Goal: Book appointment/travel/reservation

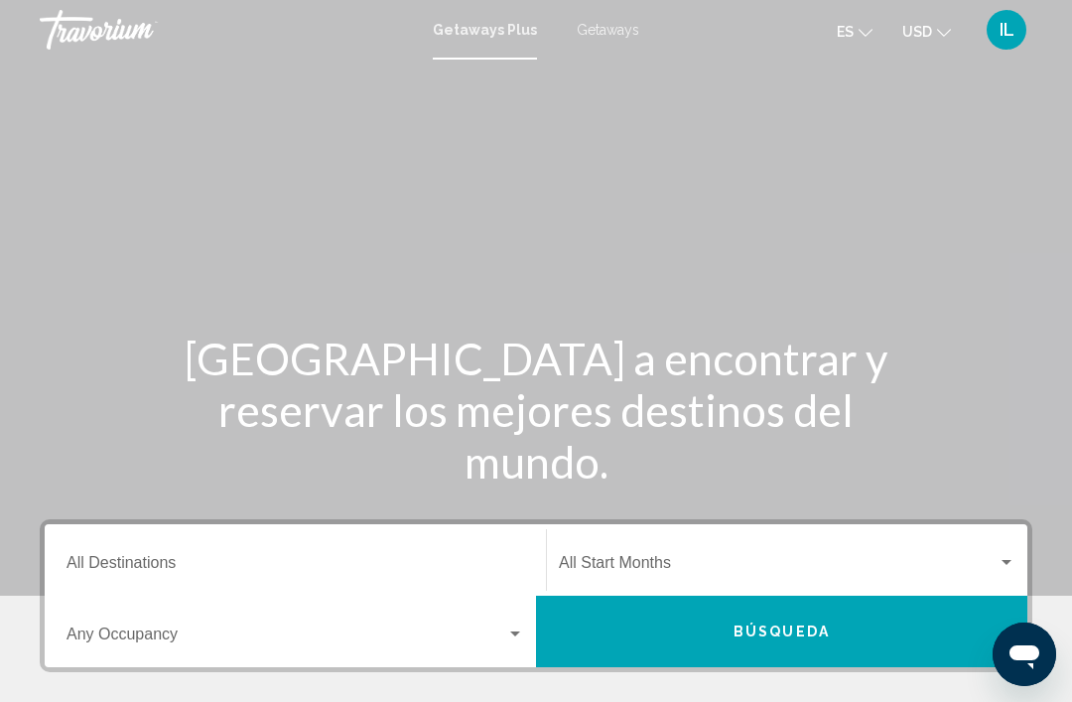
click at [140, 572] on input "Destination All Destinations" at bounding box center [296, 567] width 458 height 18
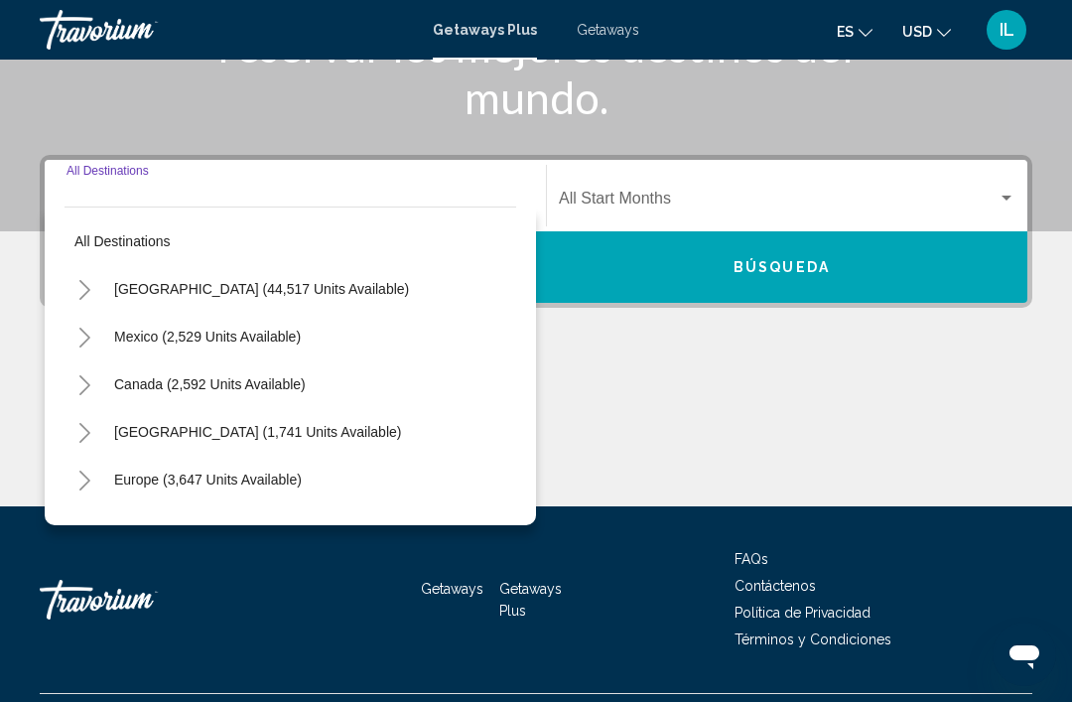
scroll to position [412, 0]
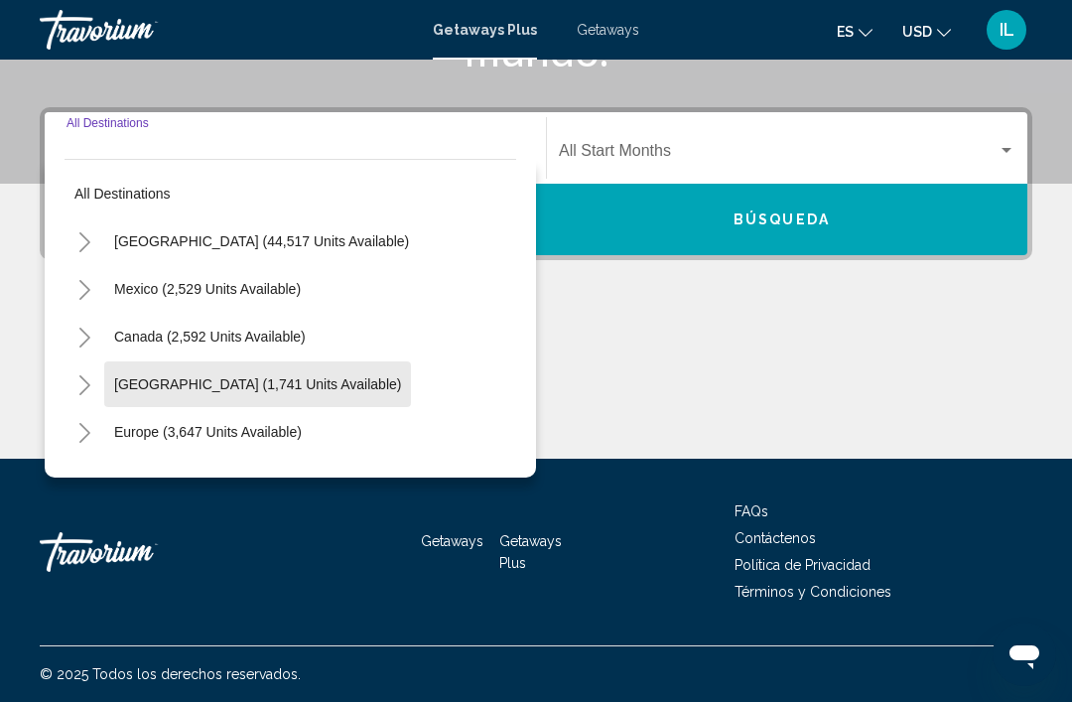
click at [345, 393] on button "[GEOGRAPHIC_DATA] (1,741 units available)" at bounding box center [257, 384] width 307 height 46
type input "**********"
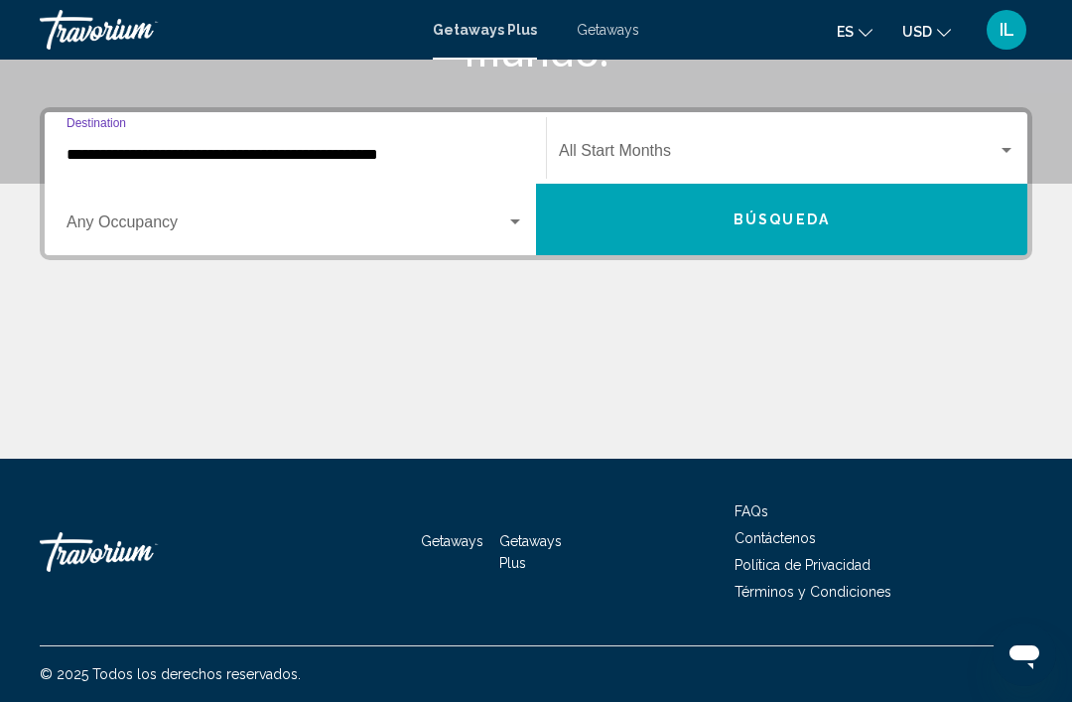
click at [522, 230] on div "Search widget" at bounding box center [296, 226] width 458 height 18
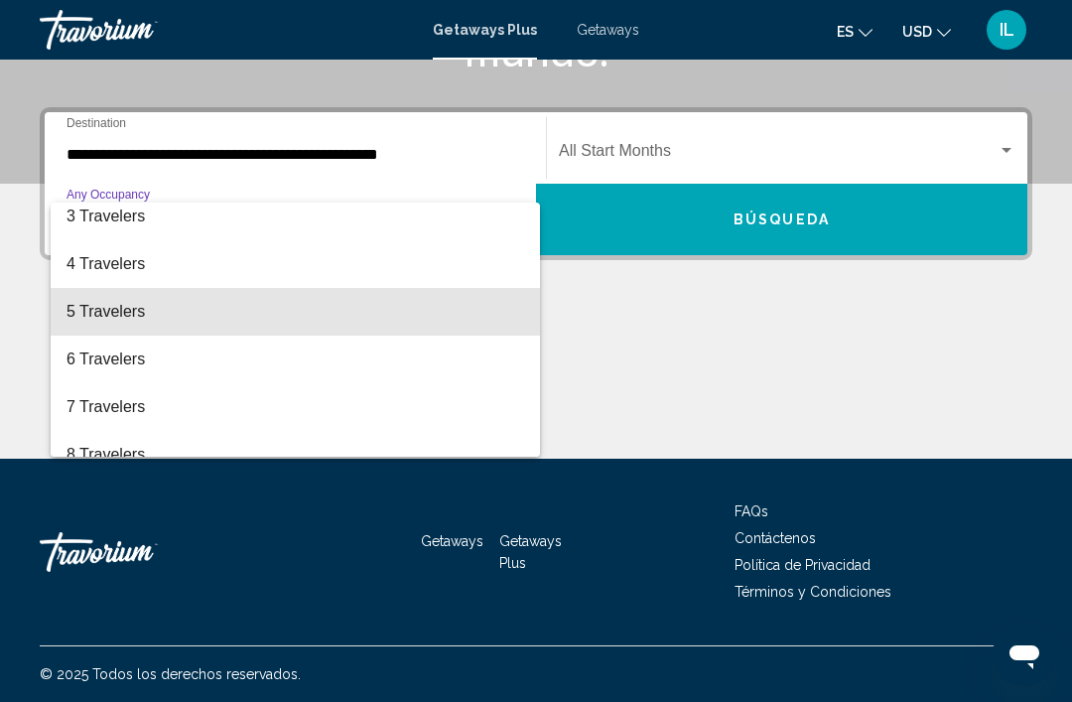
scroll to position [114, 0]
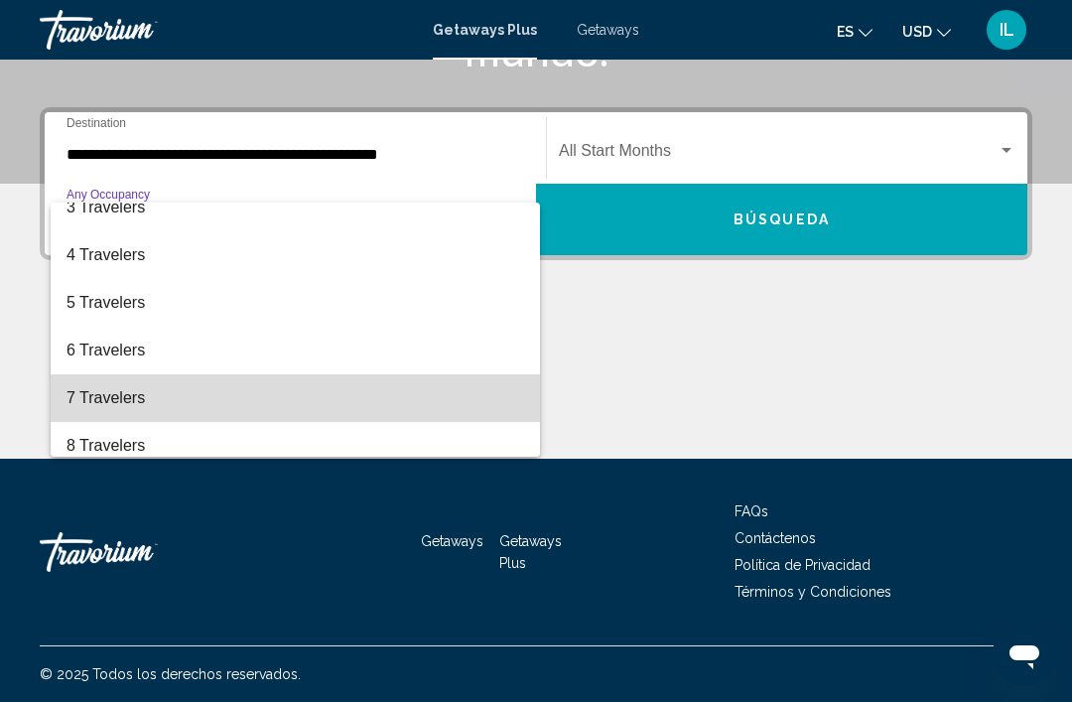
click at [128, 404] on span "7 Travelers" at bounding box center [296, 398] width 458 height 48
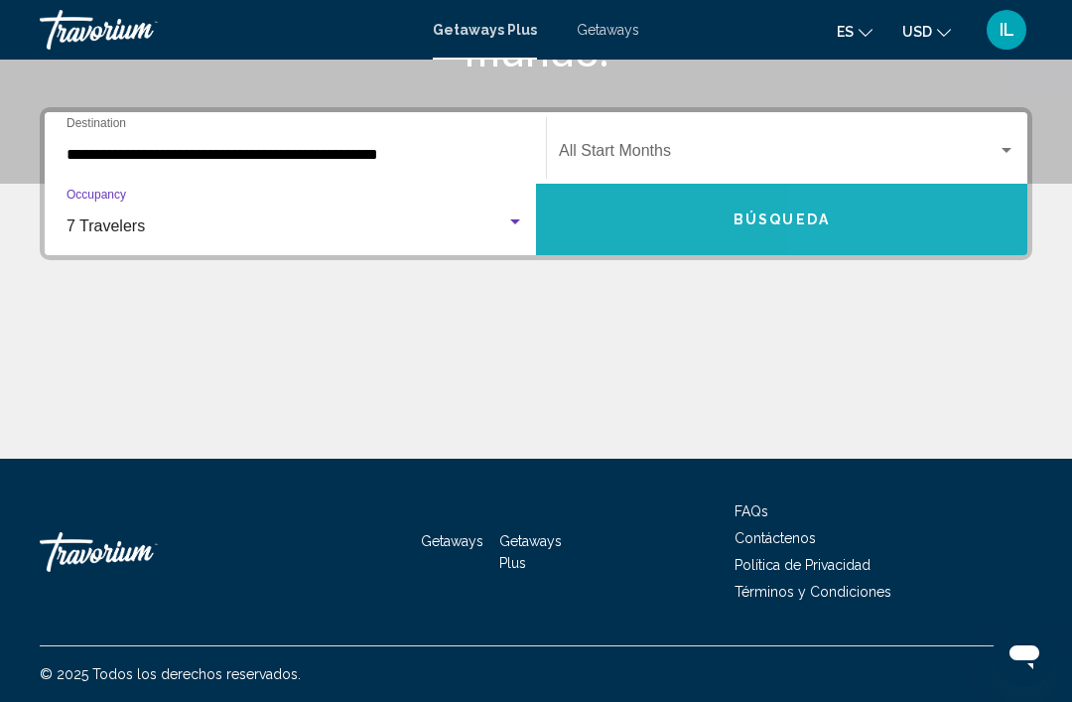
click at [902, 226] on button "Búsqueda" at bounding box center [781, 219] width 491 height 71
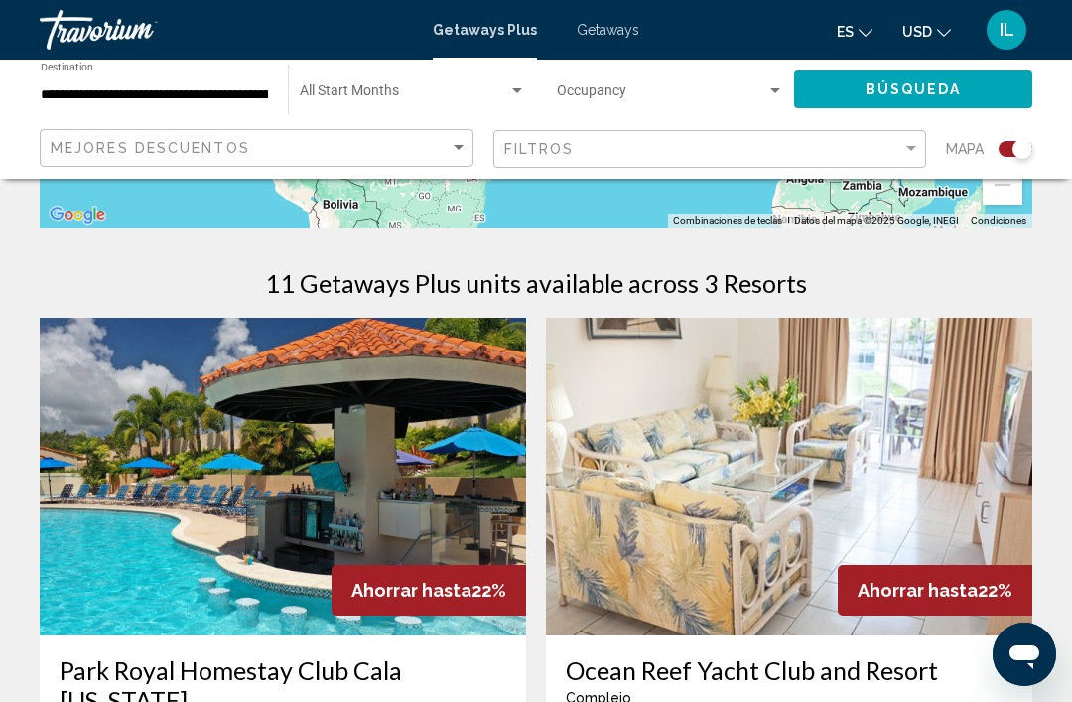
scroll to position [565, 0]
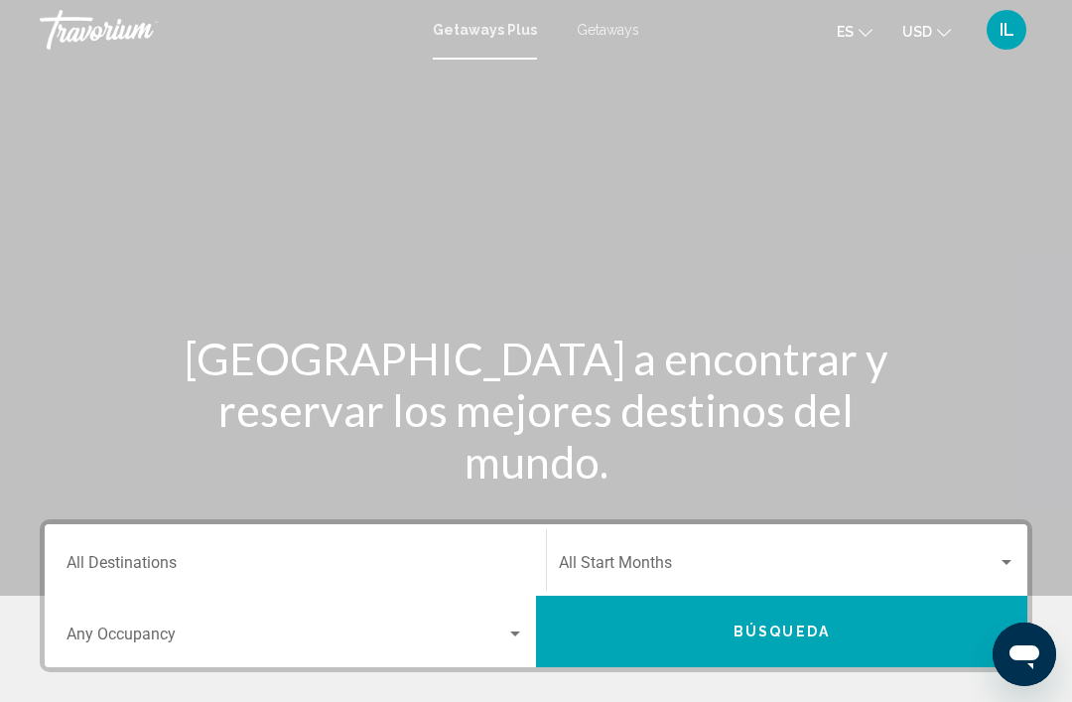
click at [145, 564] on input "Destination All Destinations" at bounding box center [296, 567] width 458 height 18
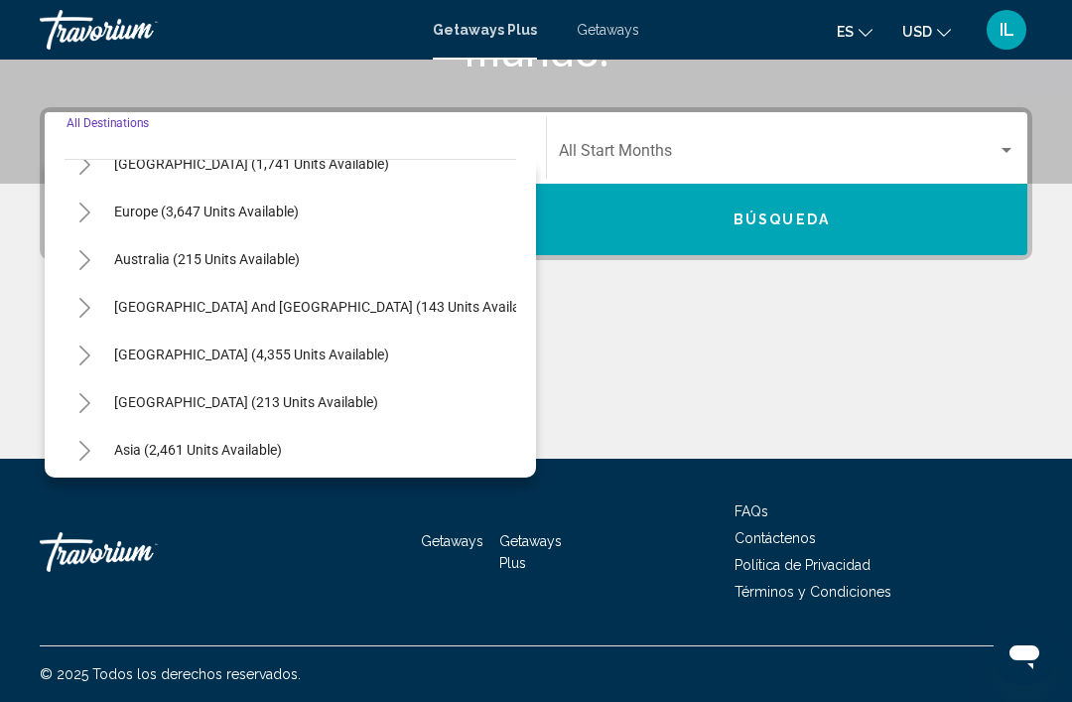
scroll to position [221, 0]
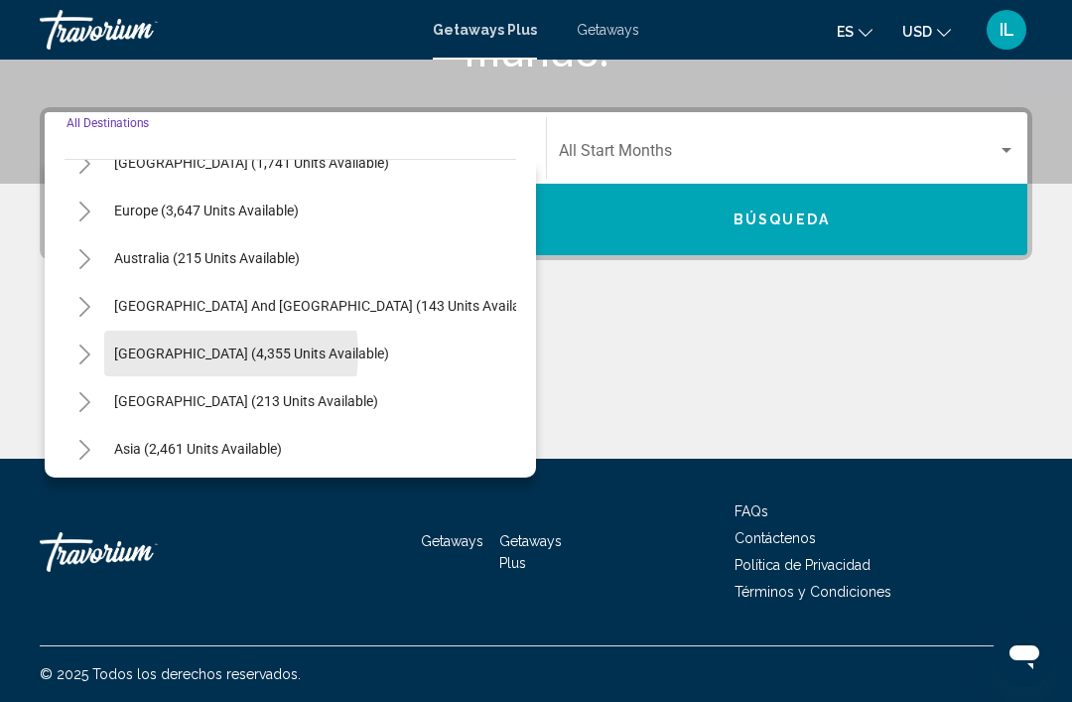
click at [204, 354] on span "[GEOGRAPHIC_DATA] (4,355 units available)" at bounding box center [251, 353] width 275 height 16
type input "**********"
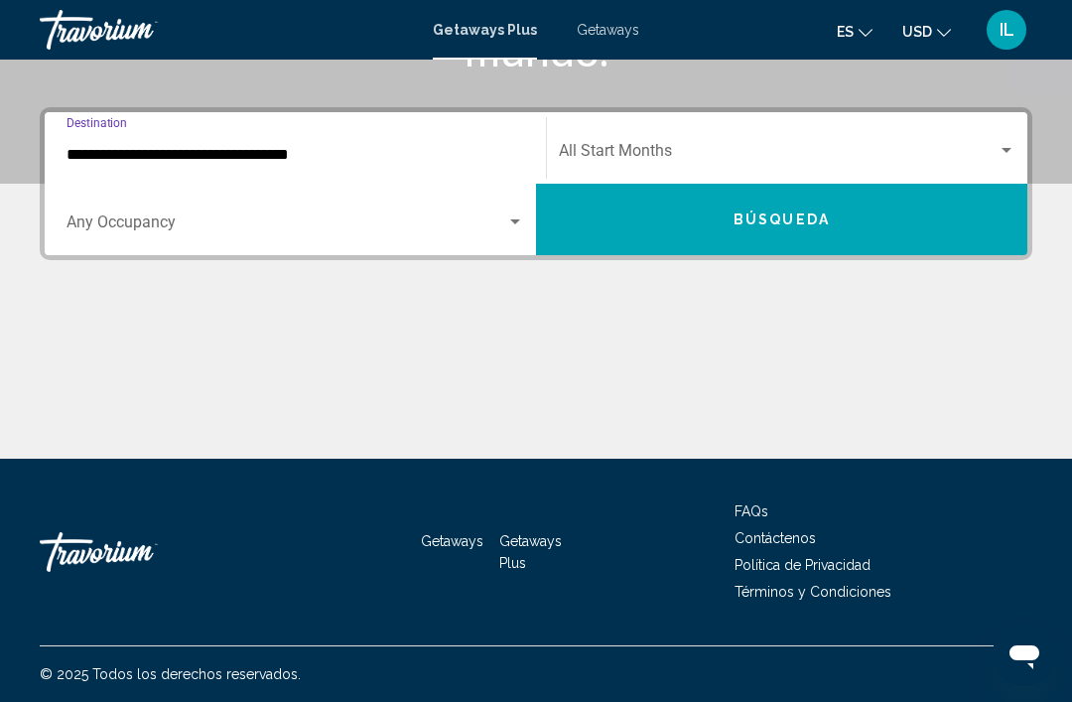
click at [521, 230] on div "Search widget" at bounding box center [296, 226] width 458 height 18
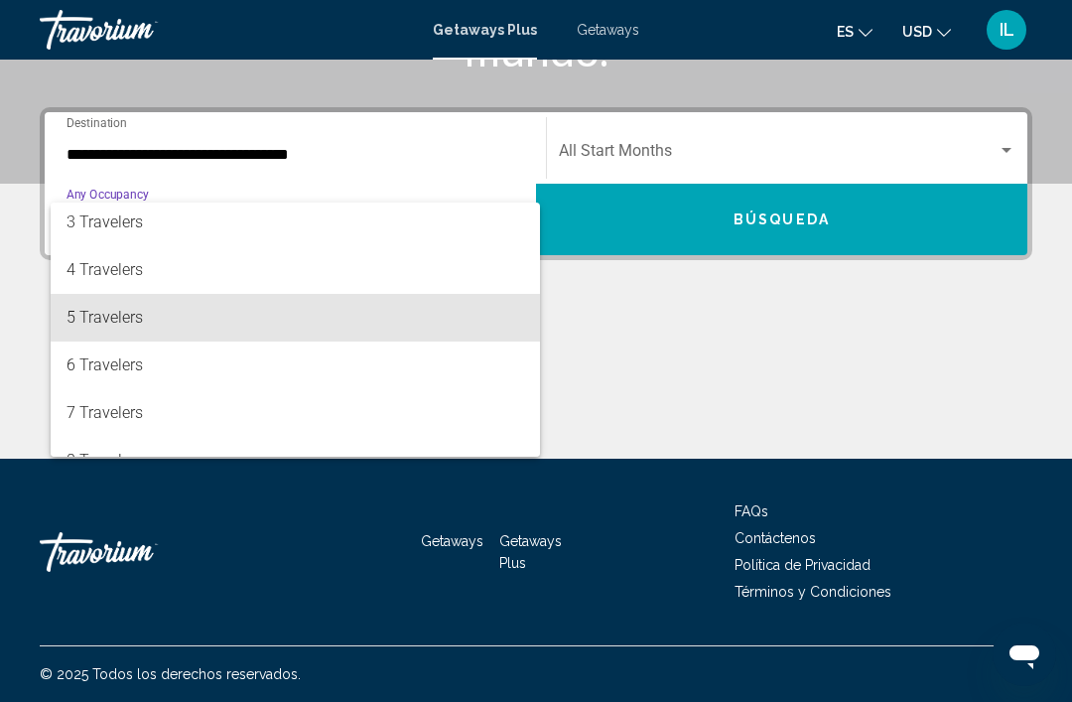
scroll to position [108, 0]
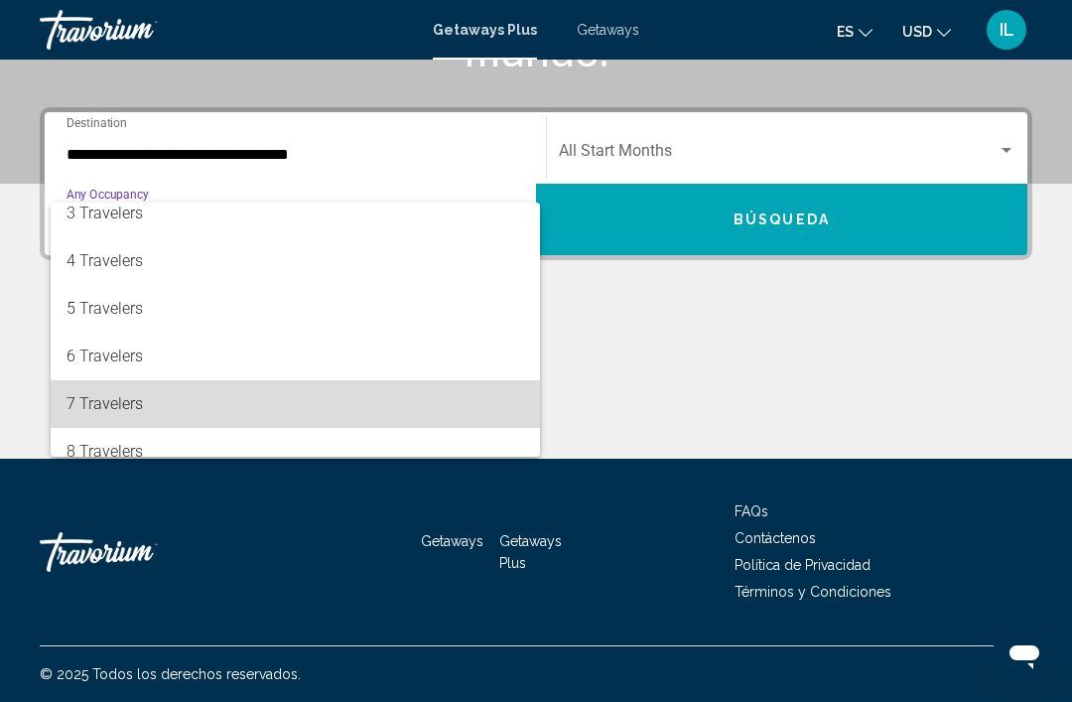
click at [136, 401] on span "7 Travelers" at bounding box center [296, 404] width 458 height 48
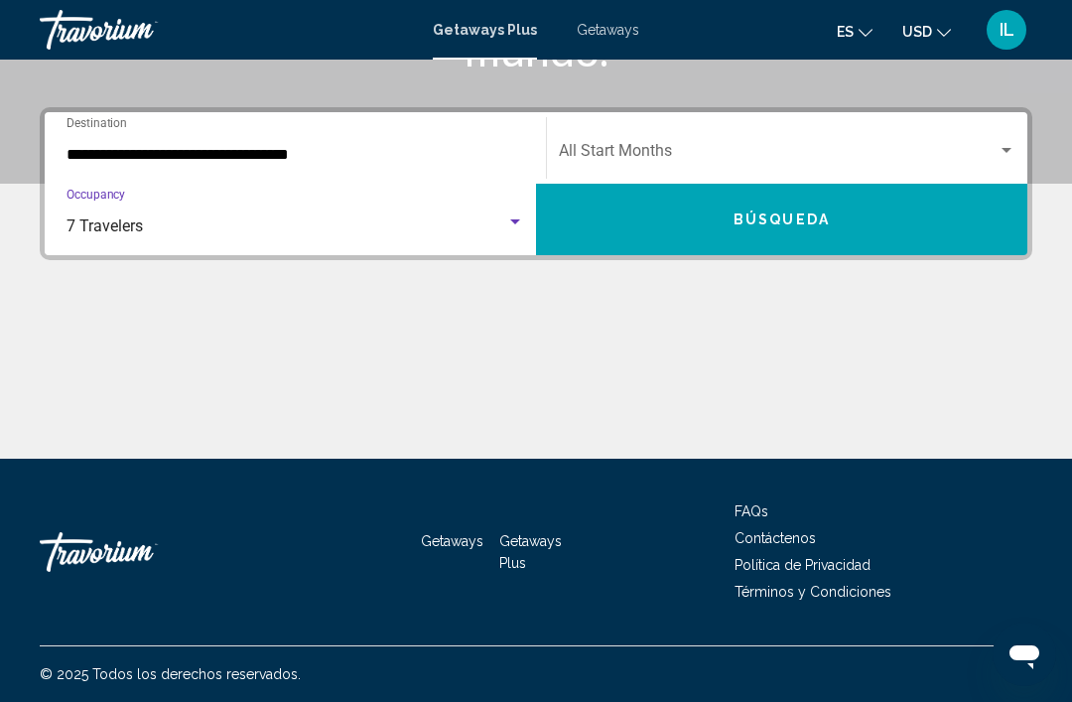
click at [877, 238] on button "Búsqueda" at bounding box center [781, 219] width 491 height 71
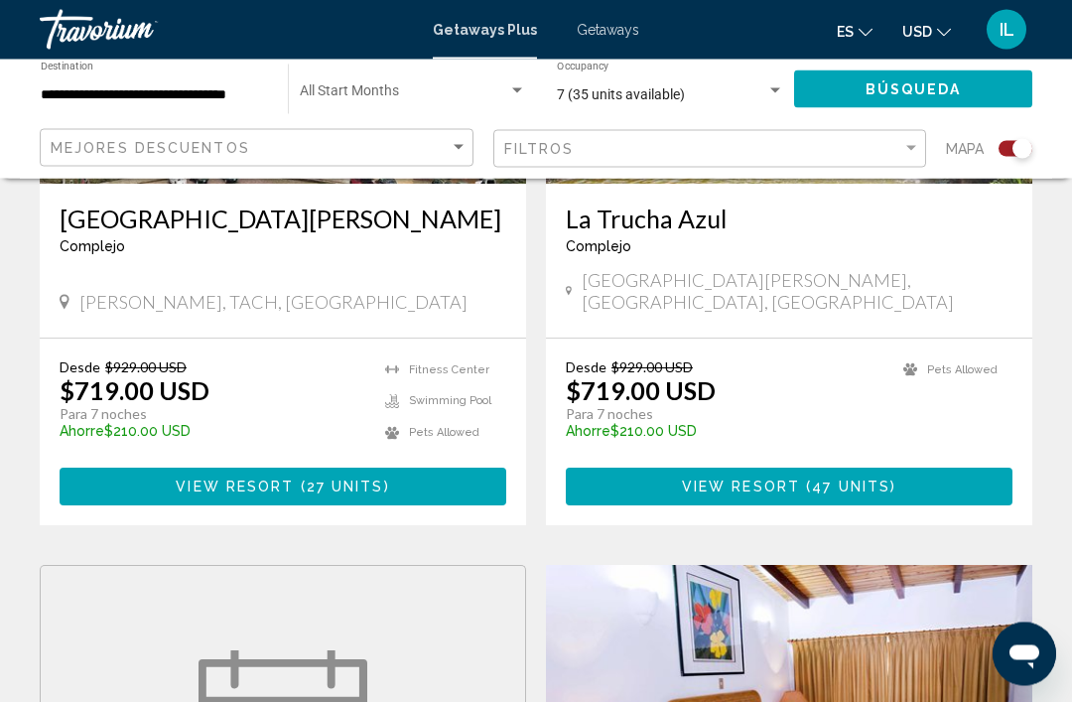
scroll to position [1696, 0]
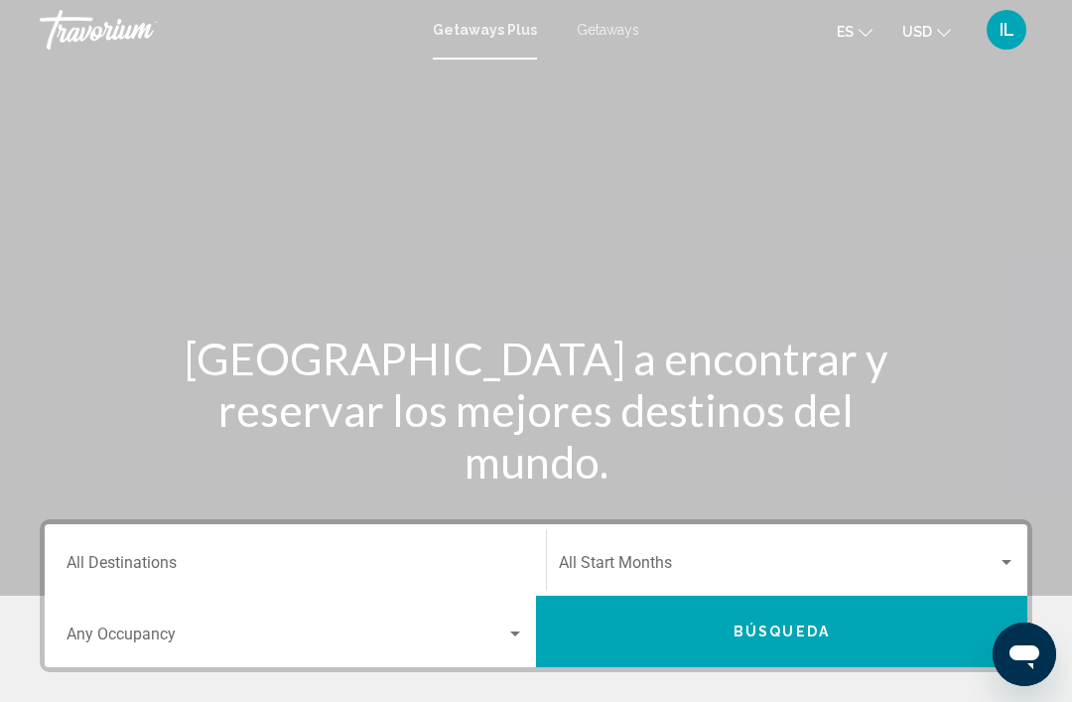
click at [138, 563] on input "Destination All Destinations" at bounding box center [296, 567] width 458 height 18
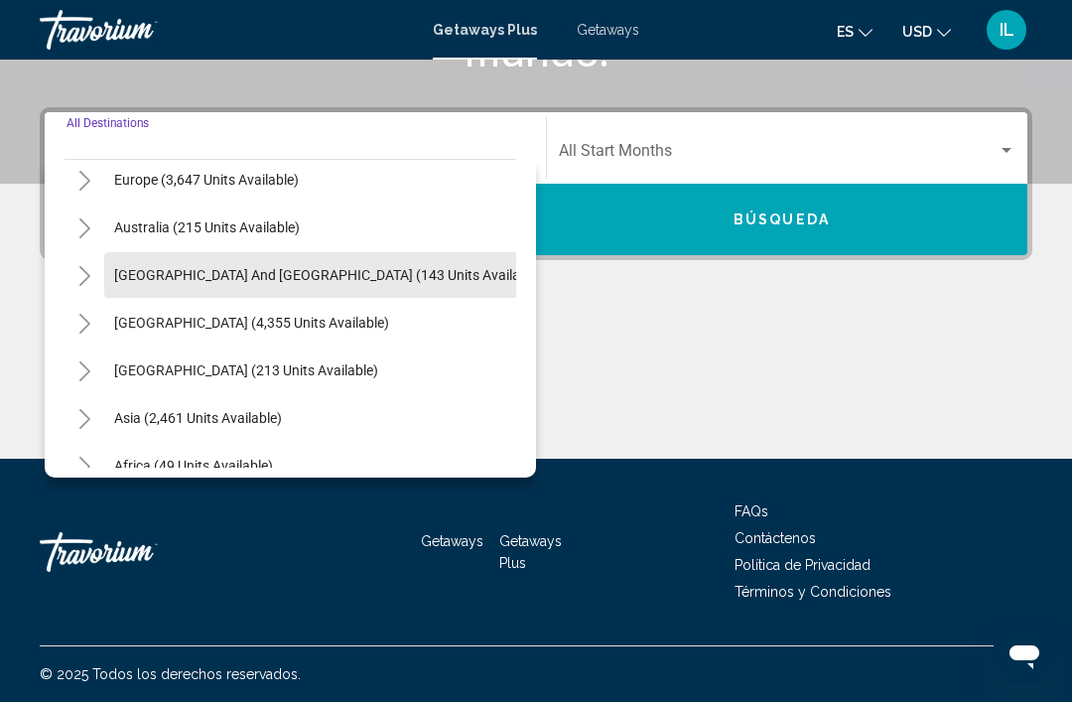
scroll to position [263, 0]
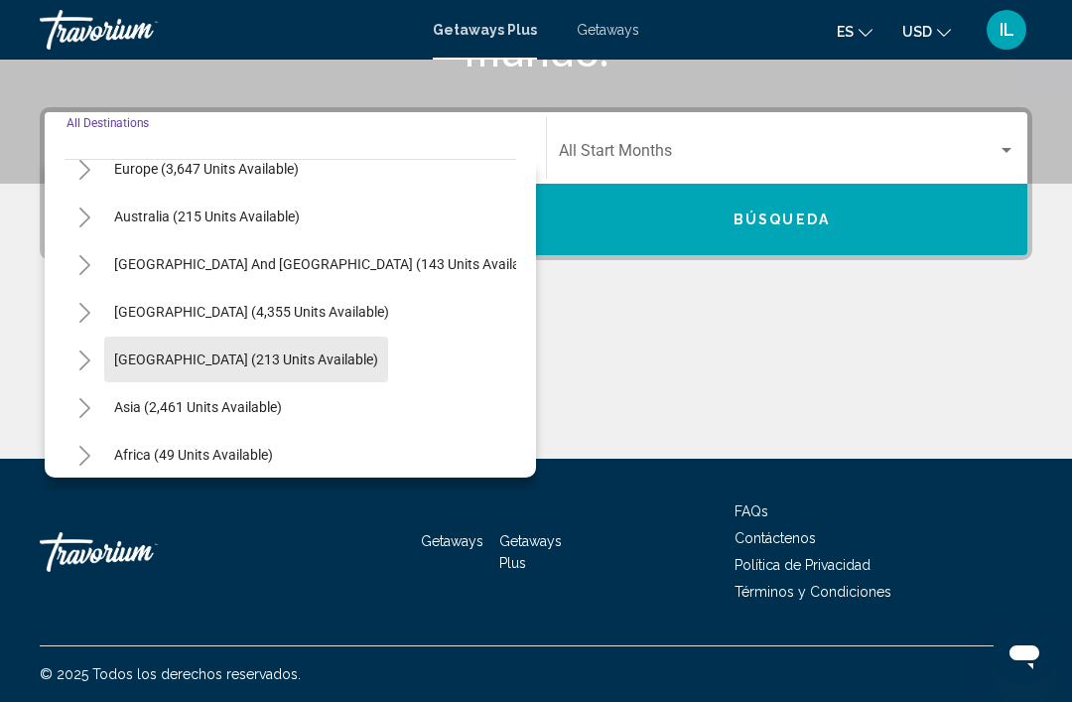
click at [260, 368] on button "[GEOGRAPHIC_DATA] (213 units available)" at bounding box center [246, 359] width 284 height 46
type input "**********"
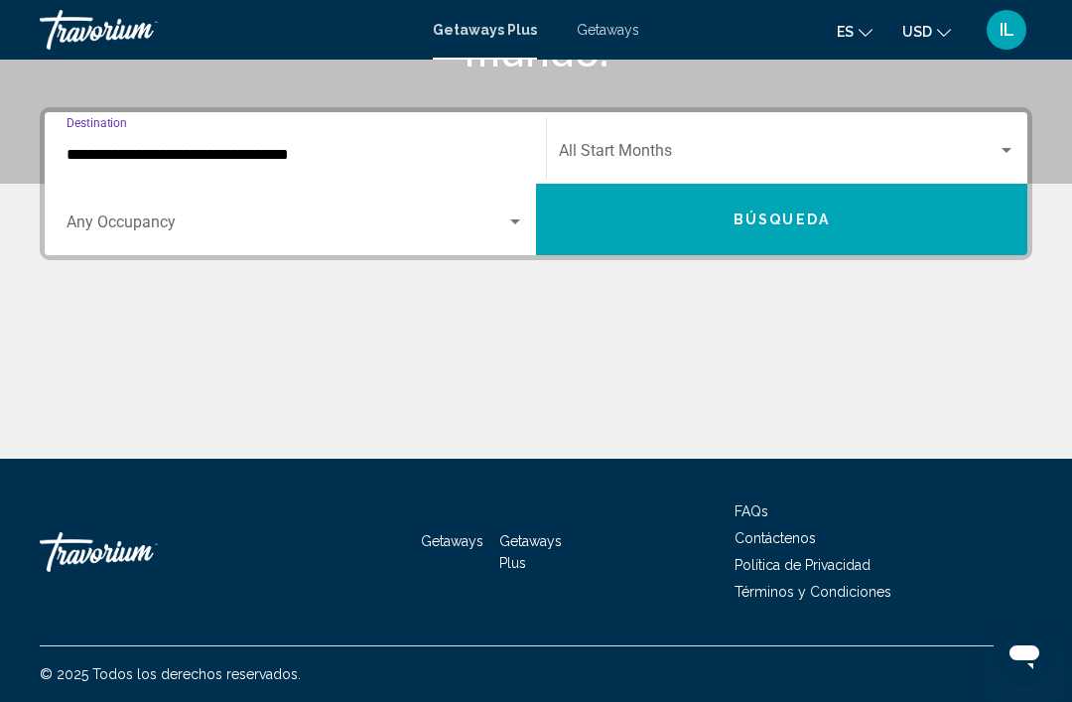
click at [521, 230] on div "Search widget" at bounding box center [296, 226] width 458 height 18
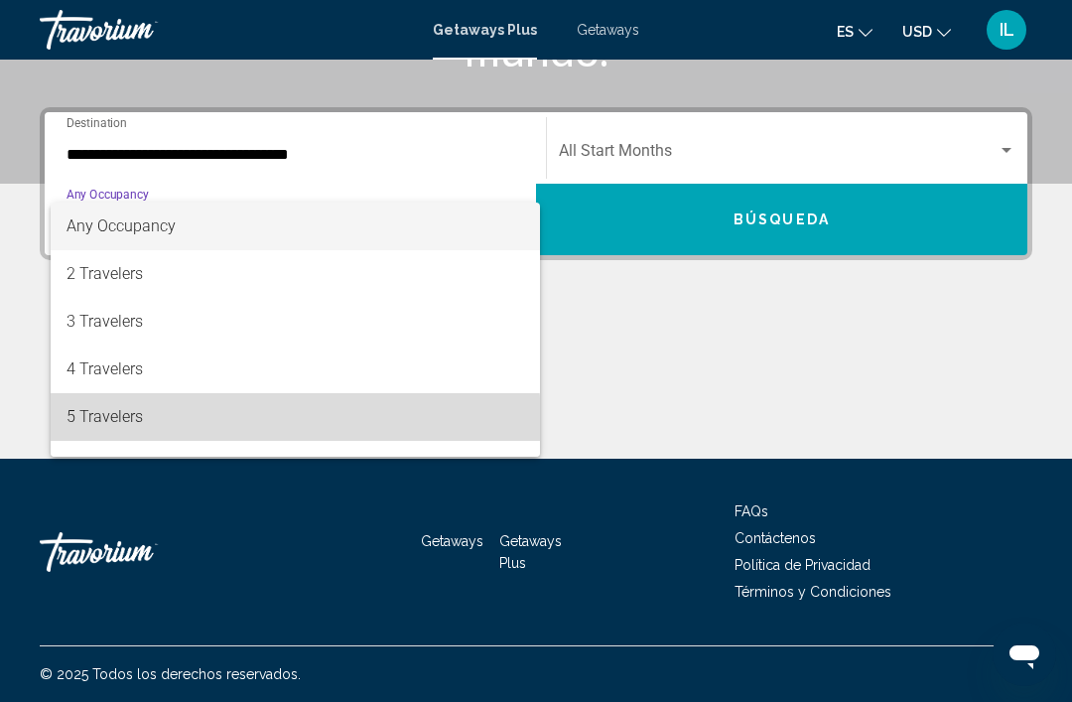
click at [132, 425] on span "5 Travelers" at bounding box center [296, 417] width 458 height 48
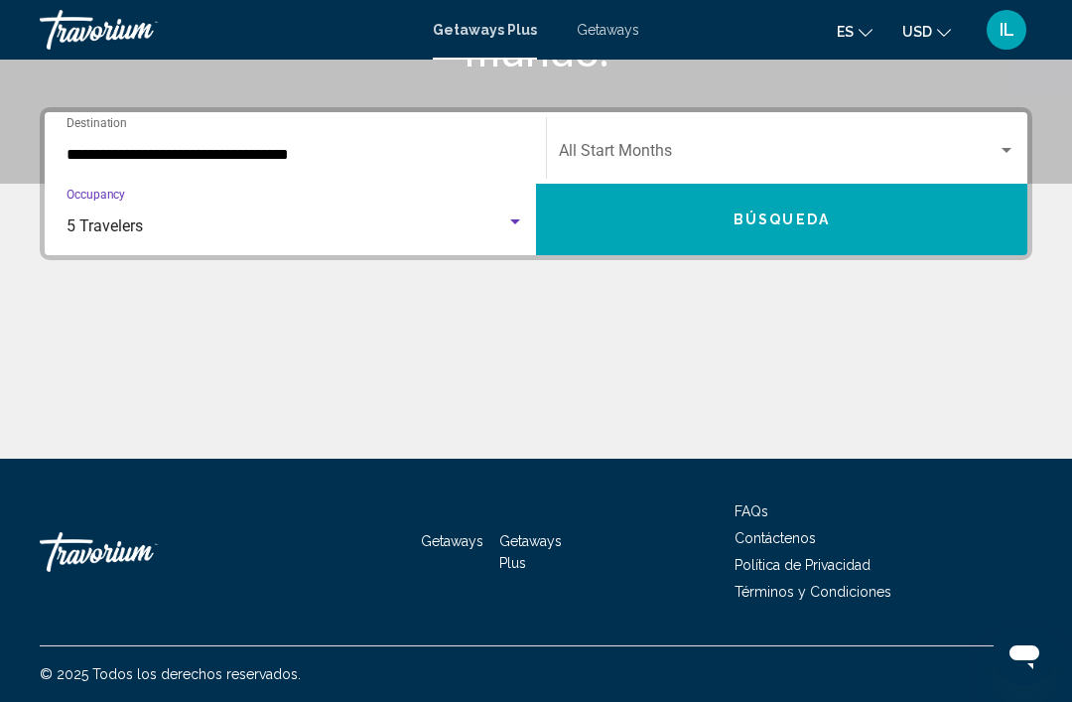
click at [856, 236] on button "Búsqueda" at bounding box center [781, 219] width 491 height 71
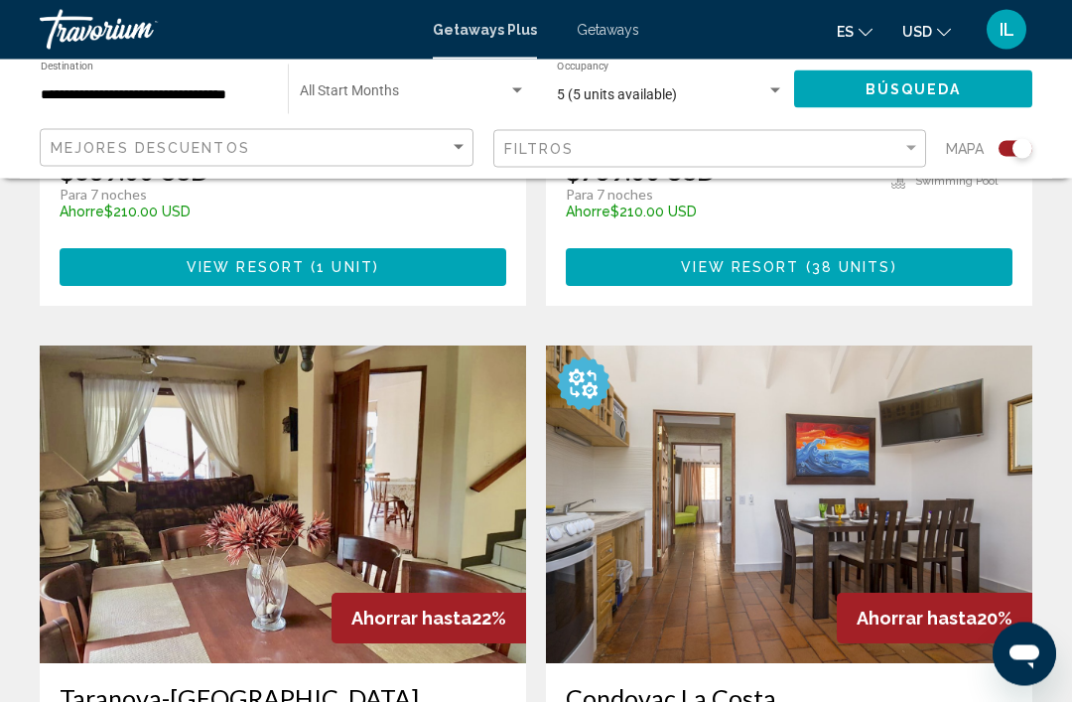
scroll to position [1912, 0]
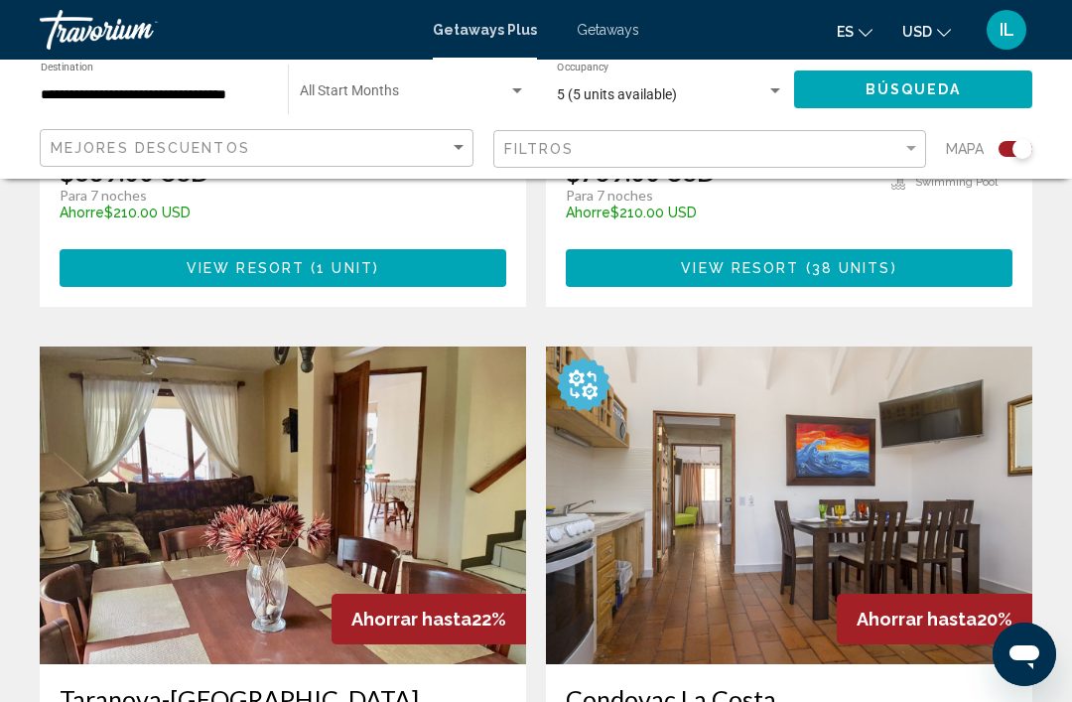
click at [355, 472] on img "Main content" at bounding box center [283, 505] width 486 height 318
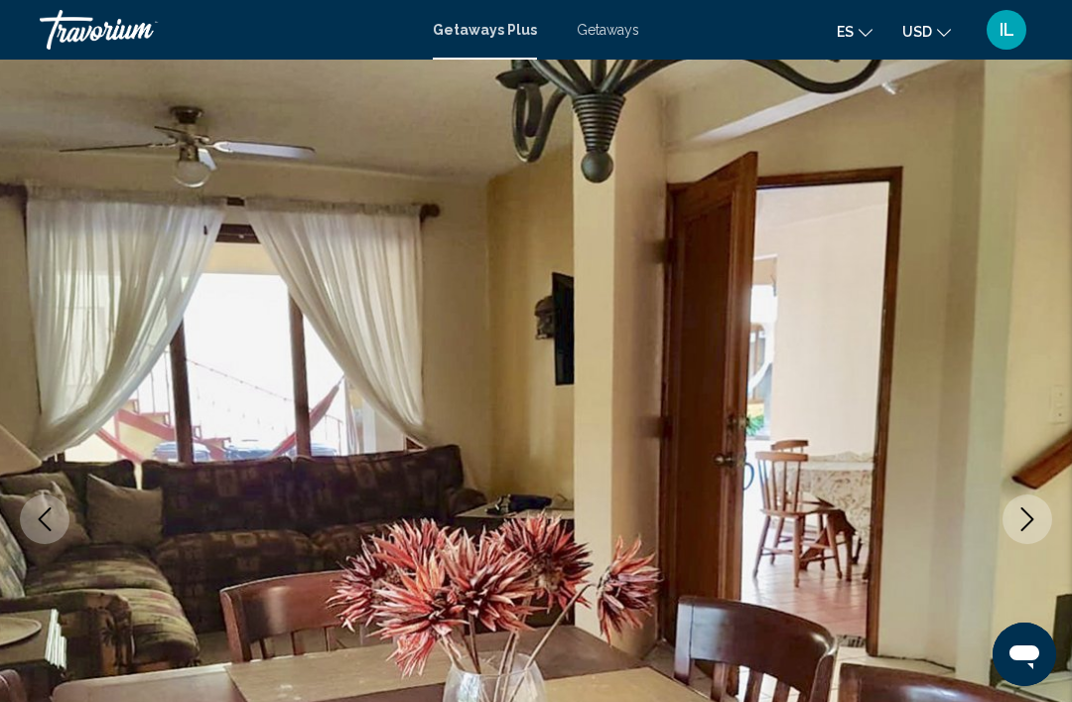
scroll to position [37, 0]
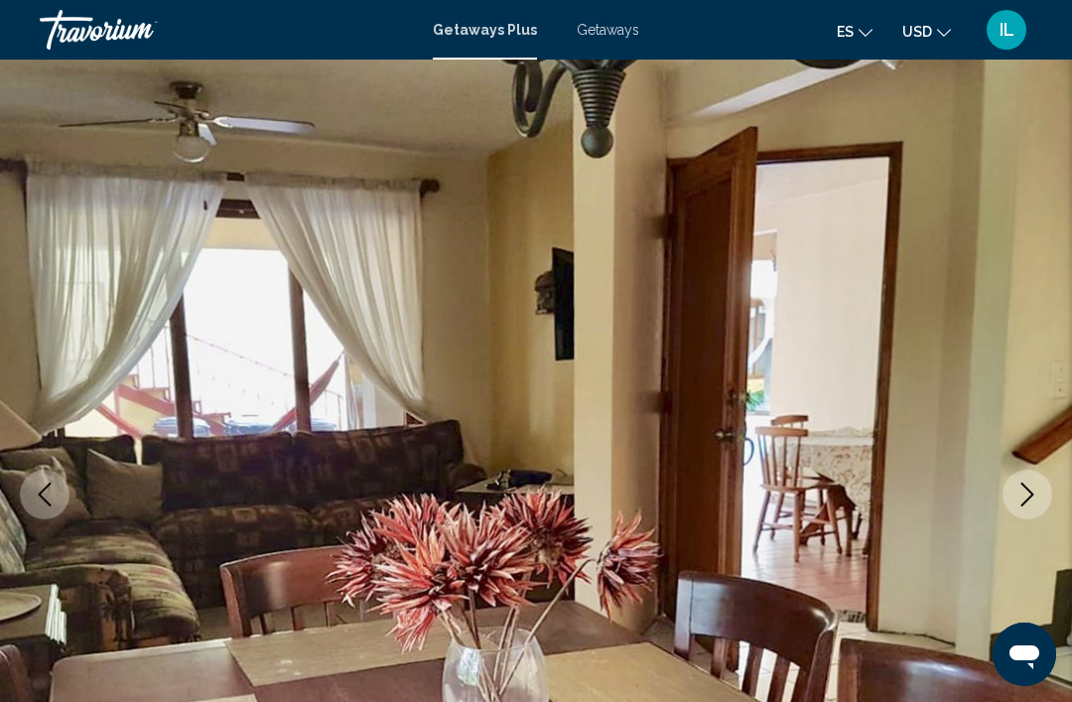
click at [1020, 494] on icon "Next image" at bounding box center [1027, 494] width 24 height 24
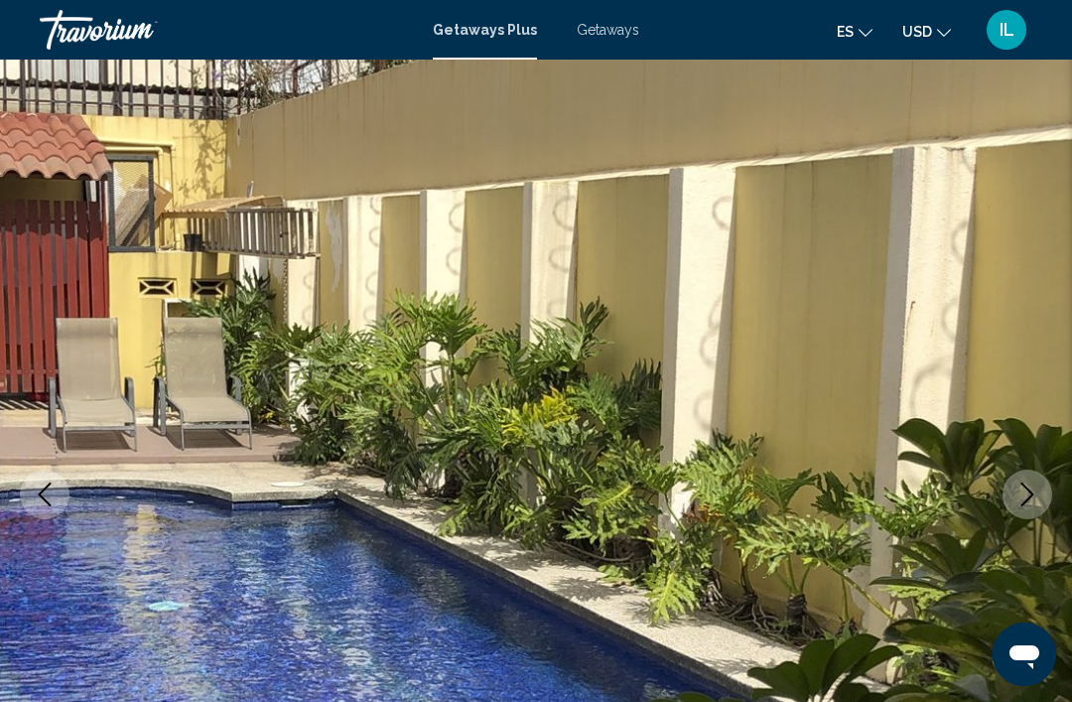
click at [1024, 486] on icon "Next image" at bounding box center [1027, 494] width 13 height 24
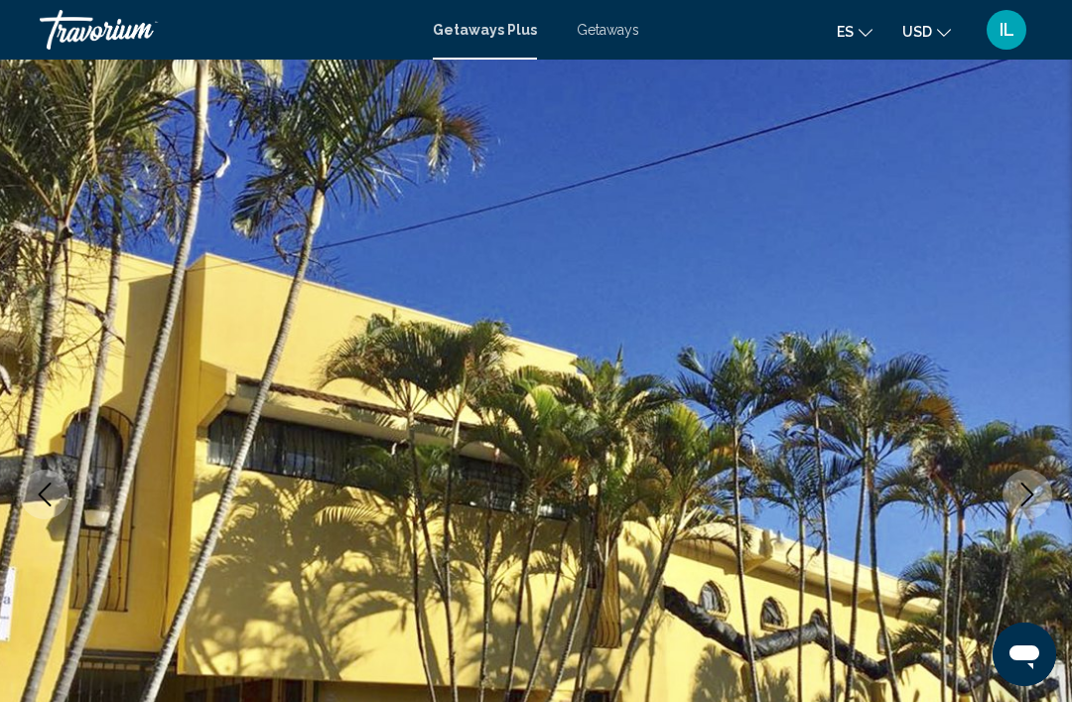
click at [1023, 492] on icon "Next image" at bounding box center [1027, 494] width 24 height 24
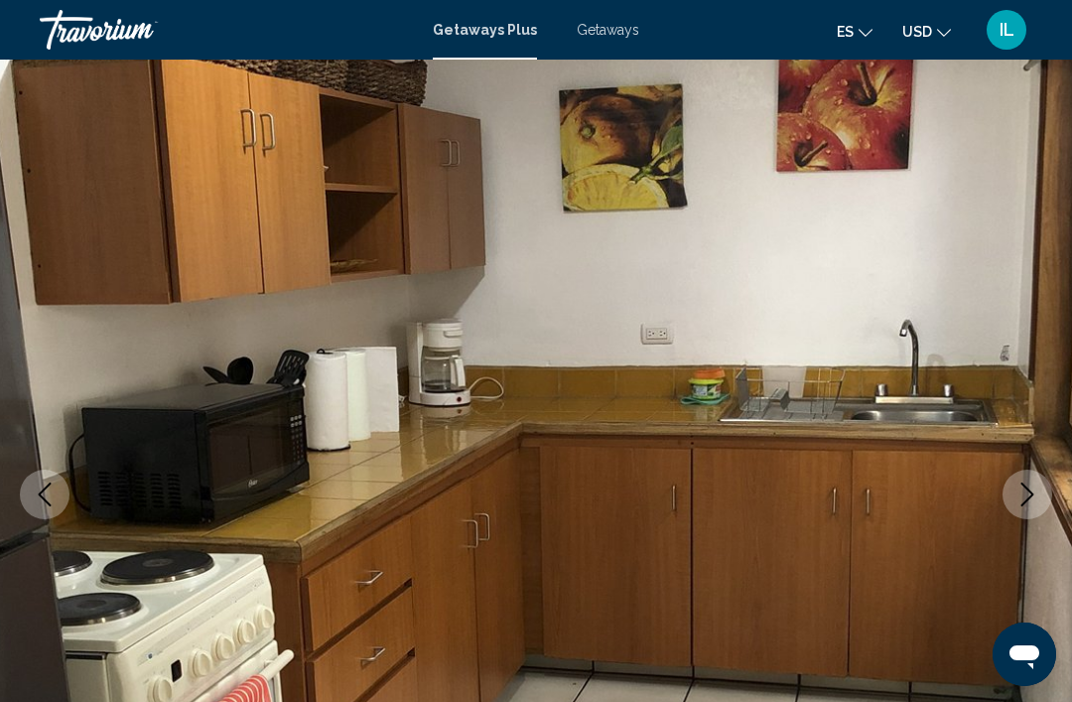
click at [1026, 488] on icon "Next image" at bounding box center [1027, 494] width 13 height 24
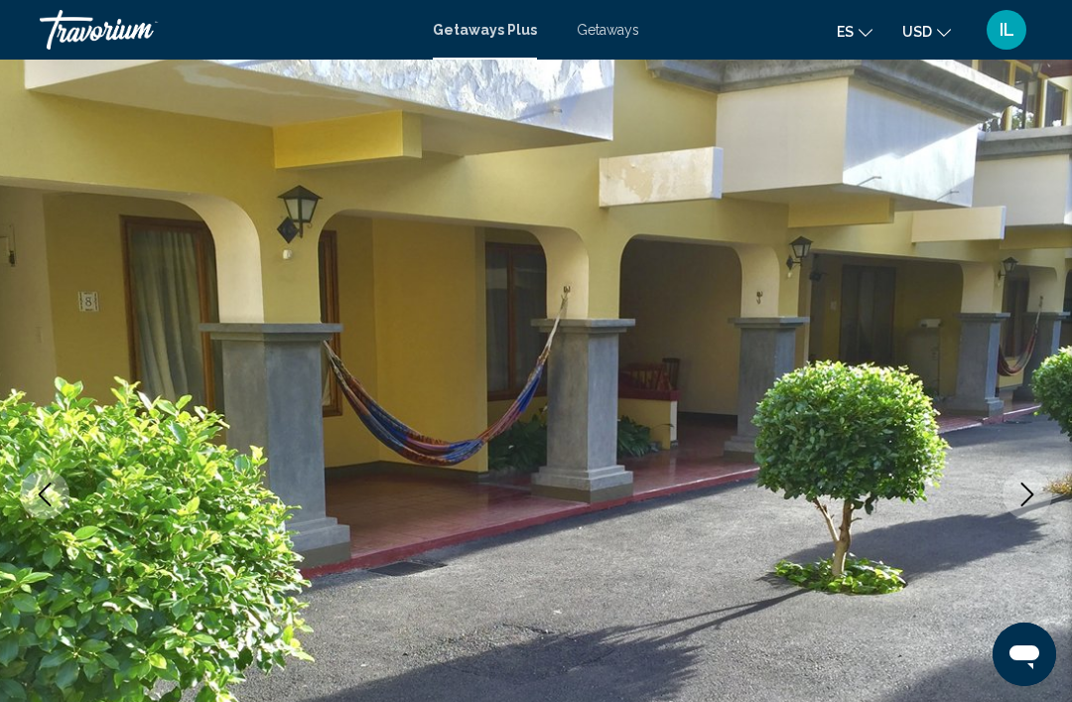
click at [1021, 492] on icon "Next image" at bounding box center [1027, 494] width 24 height 24
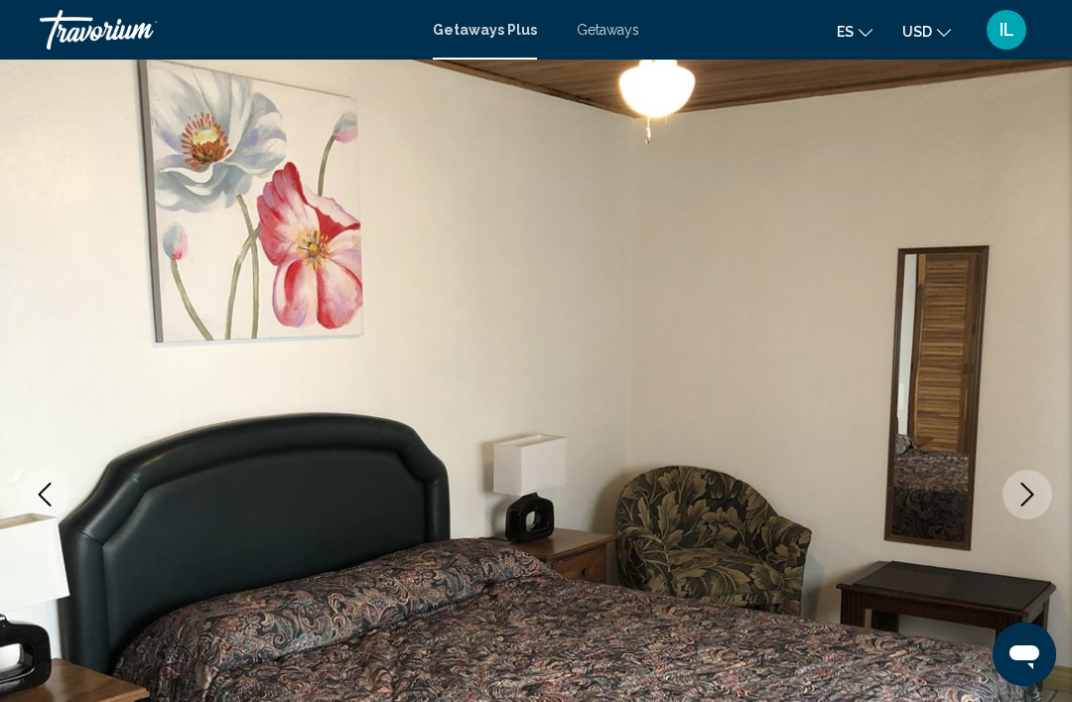
click at [1025, 495] on icon "Next image" at bounding box center [1027, 494] width 24 height 24
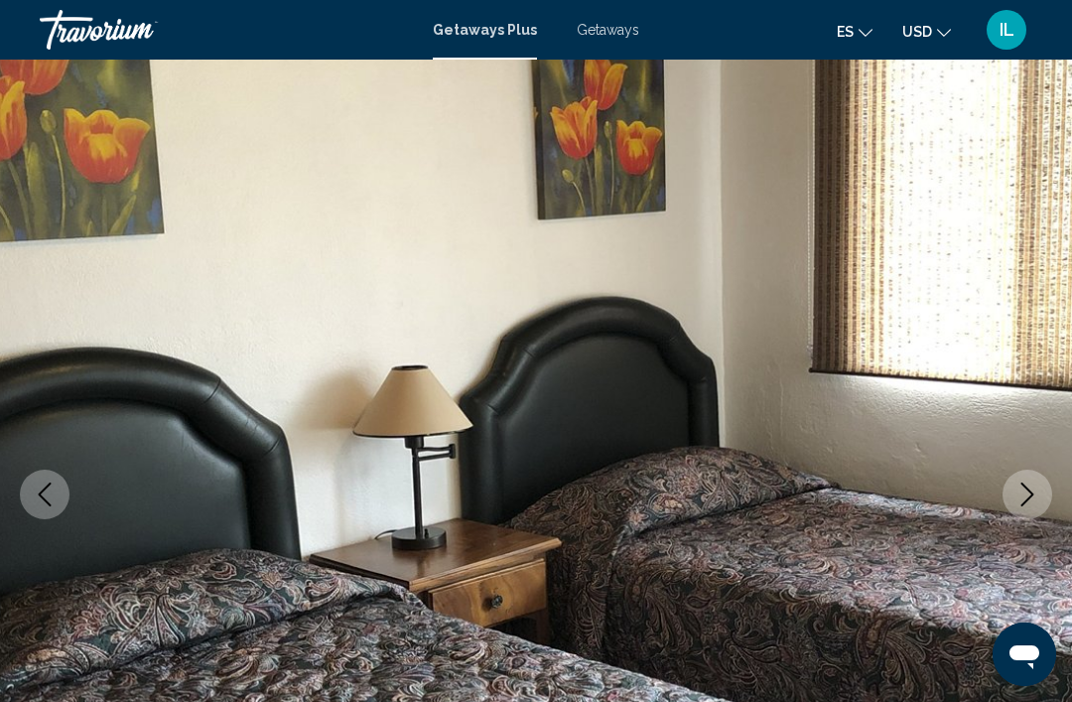
scroll to position [0, 0]
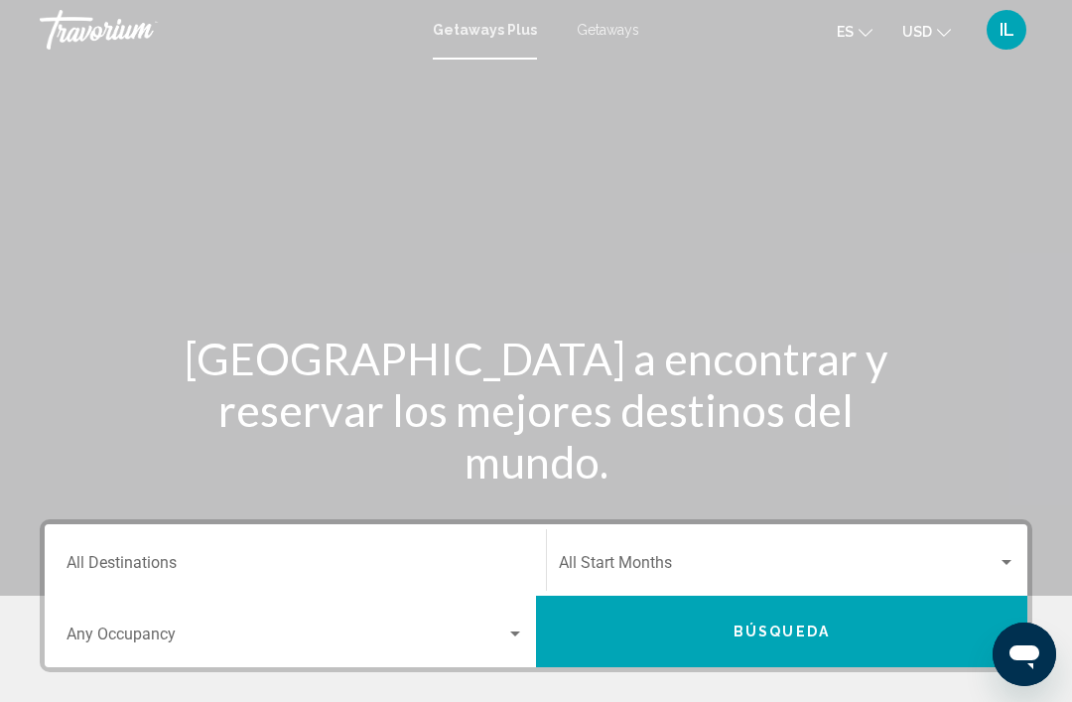
click at [117, 564] on input "Destination All Destinations" at bounding box center [296, 567] width 458 height 18
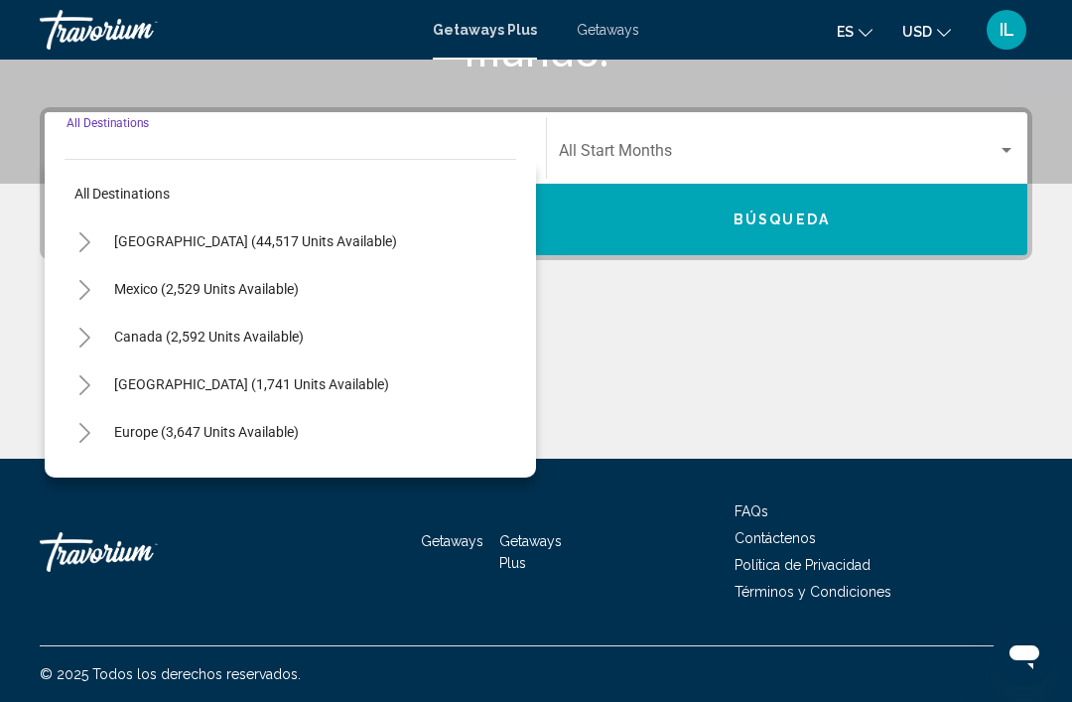
click at [135, 191] on span "All destinations" at bounding box center [121, 194] width 95 height 16
type input "**********"
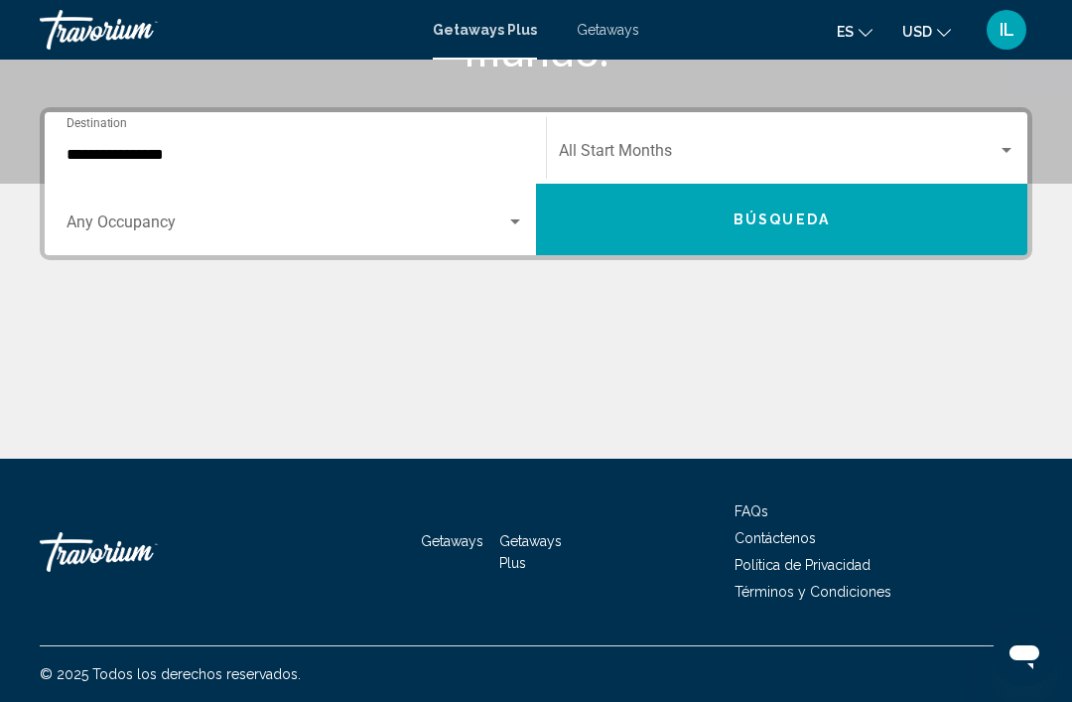
click at [513, 225] on div "Search widget" at bounding box center [515, 222] width 18 height 16
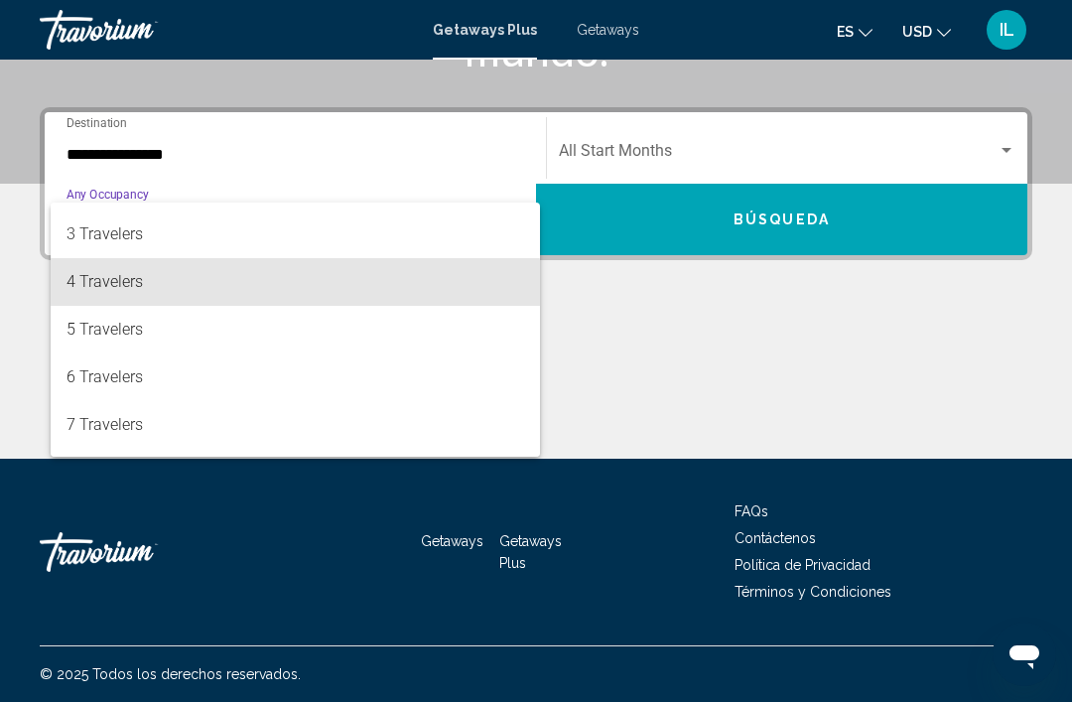
scroll to position [89, 0]
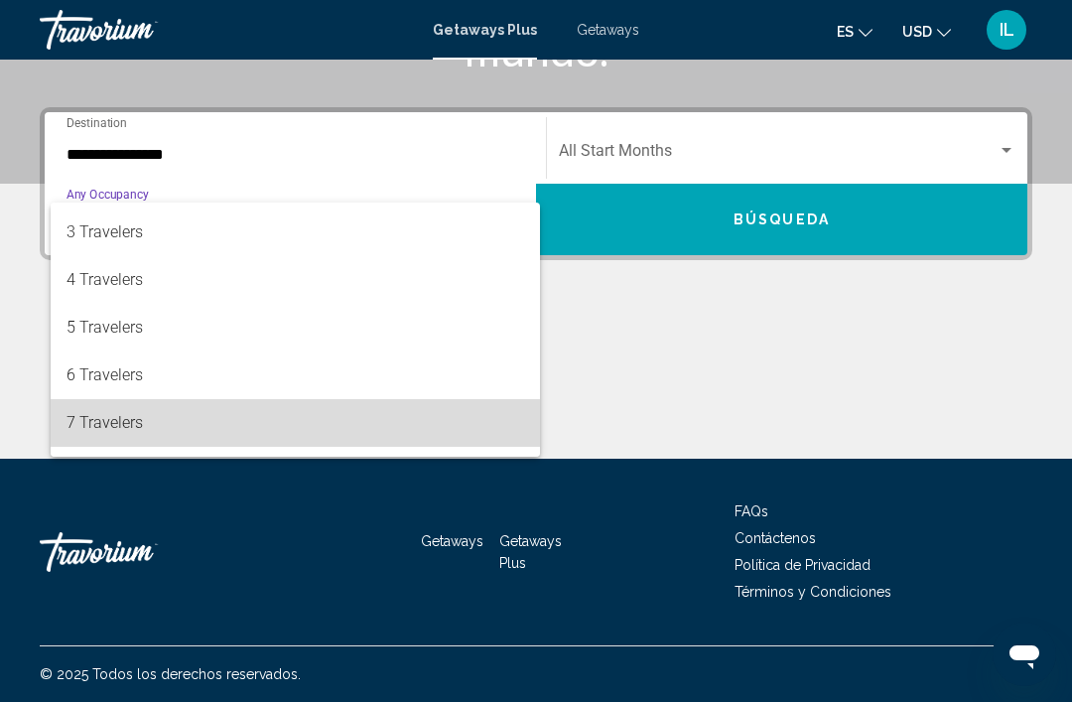
click at [126, 426] on span "7 Travelers" at bounding box center [296, 423] width 458 height 48
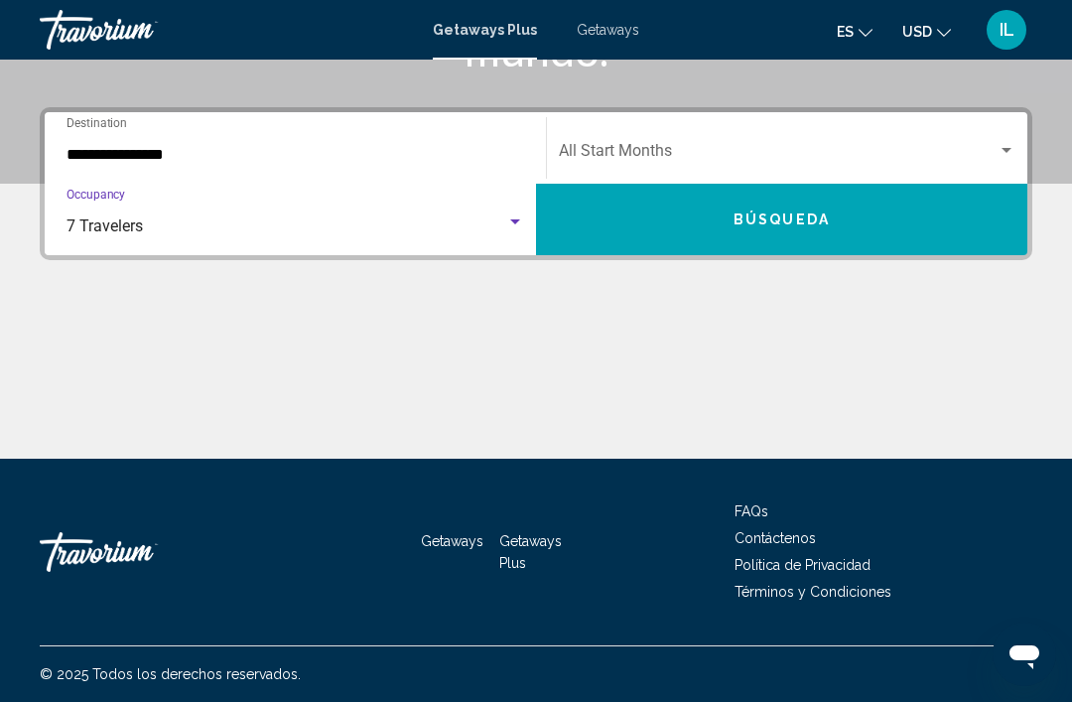
click at [877, 231] on button "Búsqueda" at bounding box center [781, 219] width 491 height 71
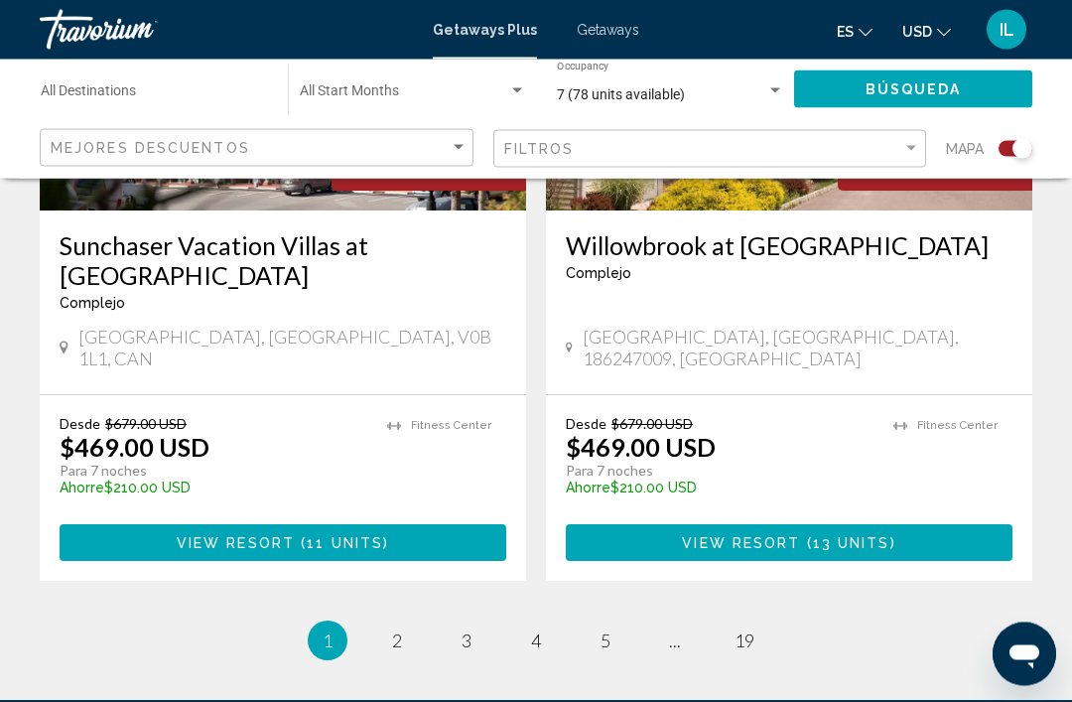
scroll to position [4528, 0]
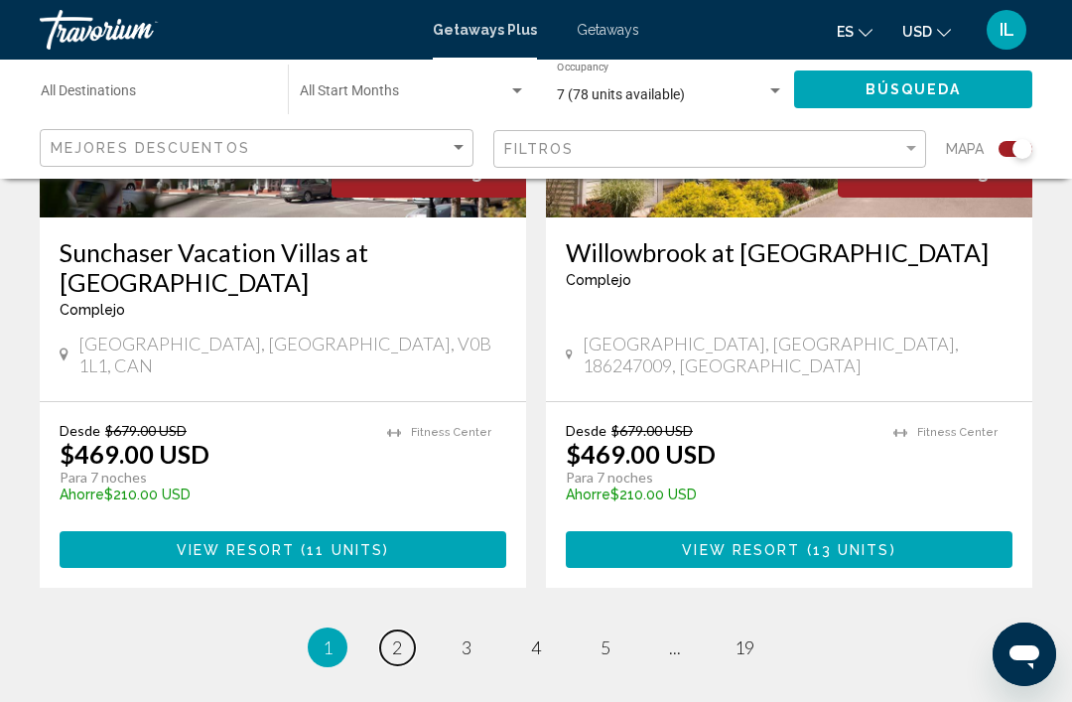
click at [406, 630] on link "page 2" at bounding box center [397, 647] width 35 height 35
